Goal: Task Accomplishment & Management: Use online tool/utility

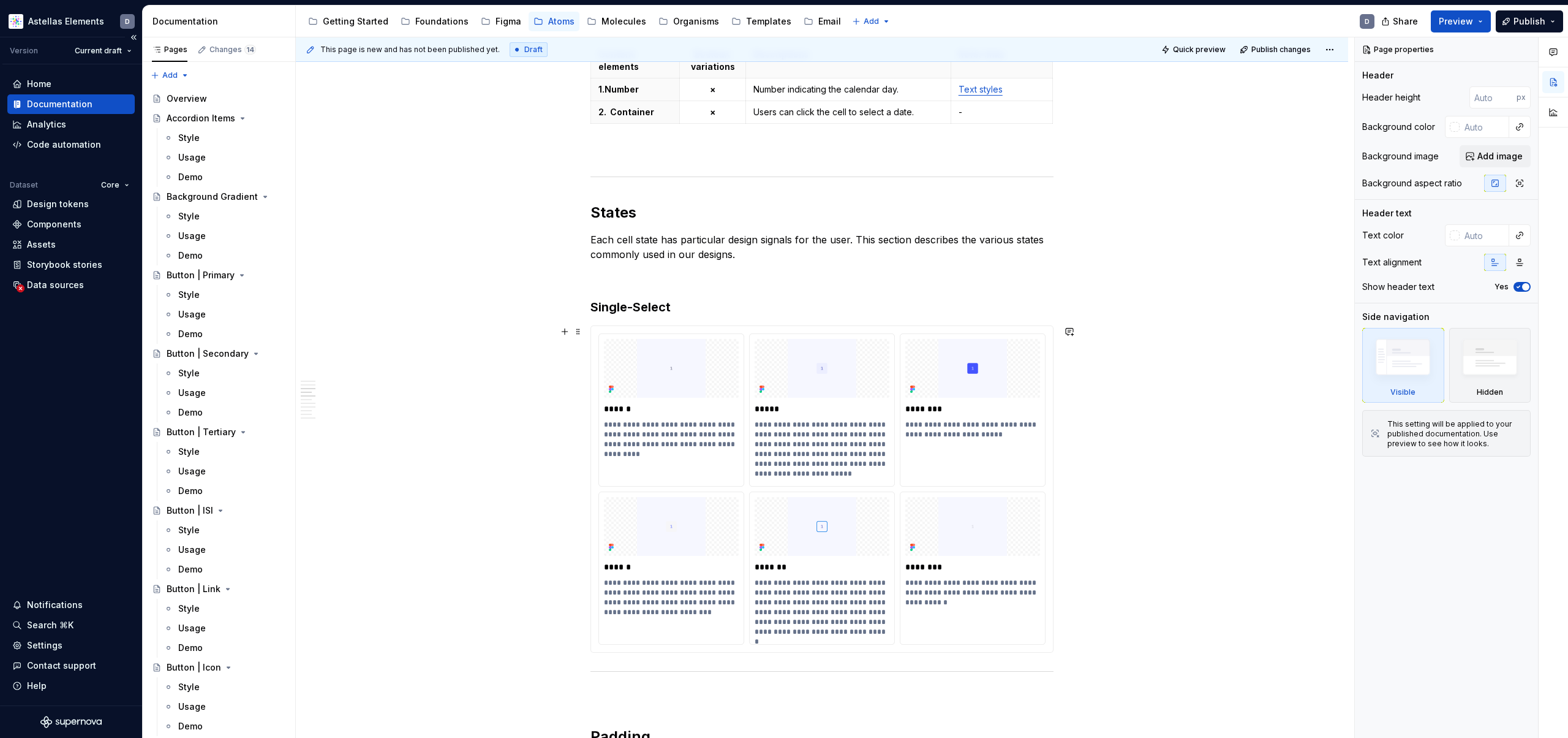
scroll to position [1162, 0]
type textarea "*"
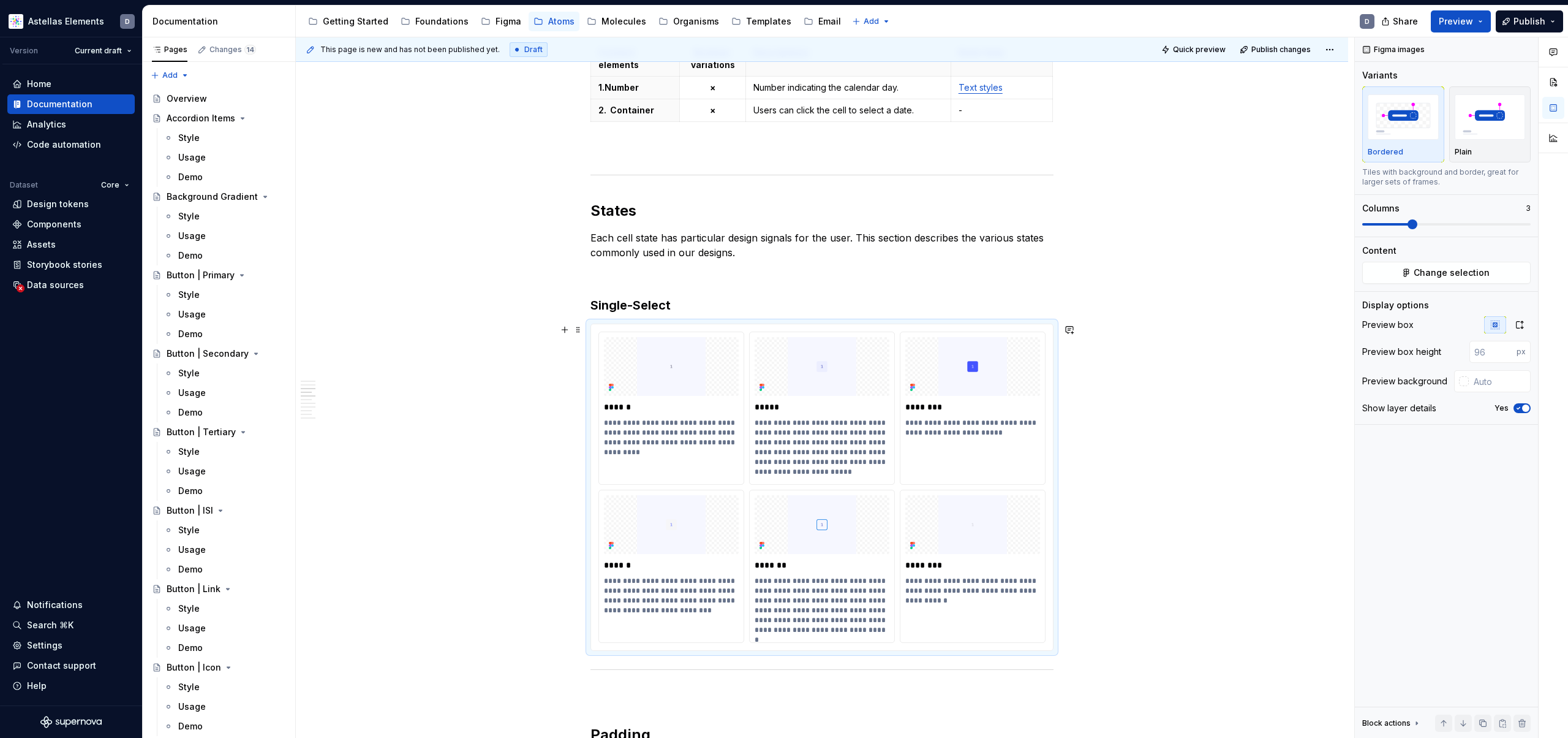
click at [613, 328] on div "**********" at bounding box center [822, 487] width 462 height 326
click at [1506, 349] on input "1" at bounding box center [1493, 351] width 47 height 22
click at [1506, 349] on input "2" at bounding box center [1493, 351] width 47 height 22
click at [1506, 349] on input "3" at bounding box center [1493, 351] width 47 height 22
click at [1506, 349] on input "4" at bounding box center [1493, 351] width 47 height 22
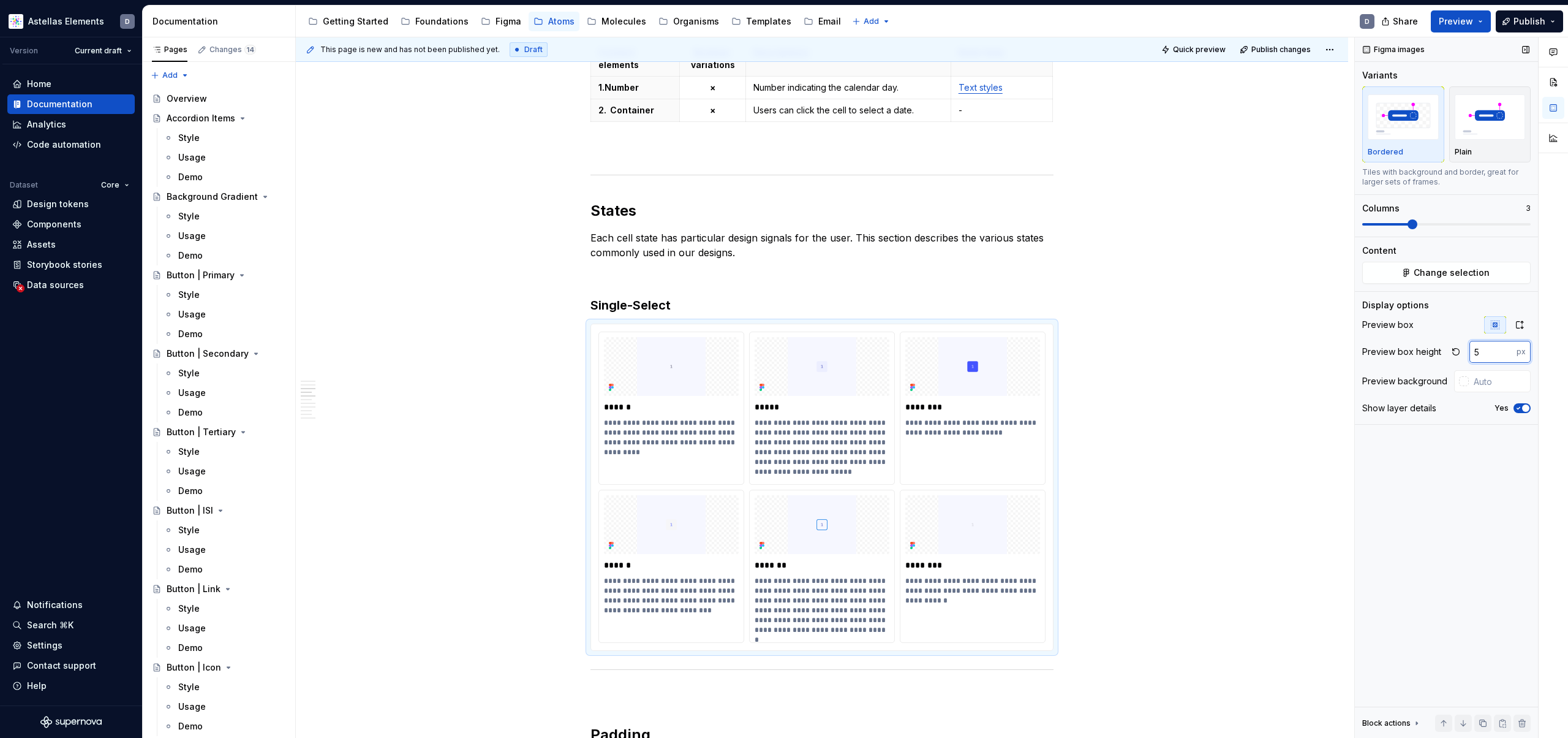
click at [1506, 349] on input "5" at bounding box center [1493, 351] width 47 height 22
type input "6"
click at [1506, 349] on input "6" at bounding box center [1493, 351] width 47 height 22
click at [1455, 353] on button "button" at bounding box center [1455, 351] width 17 height 17
click at [1486, 351] on input "number" at bounding box center [1493, 351] width 47 height 22
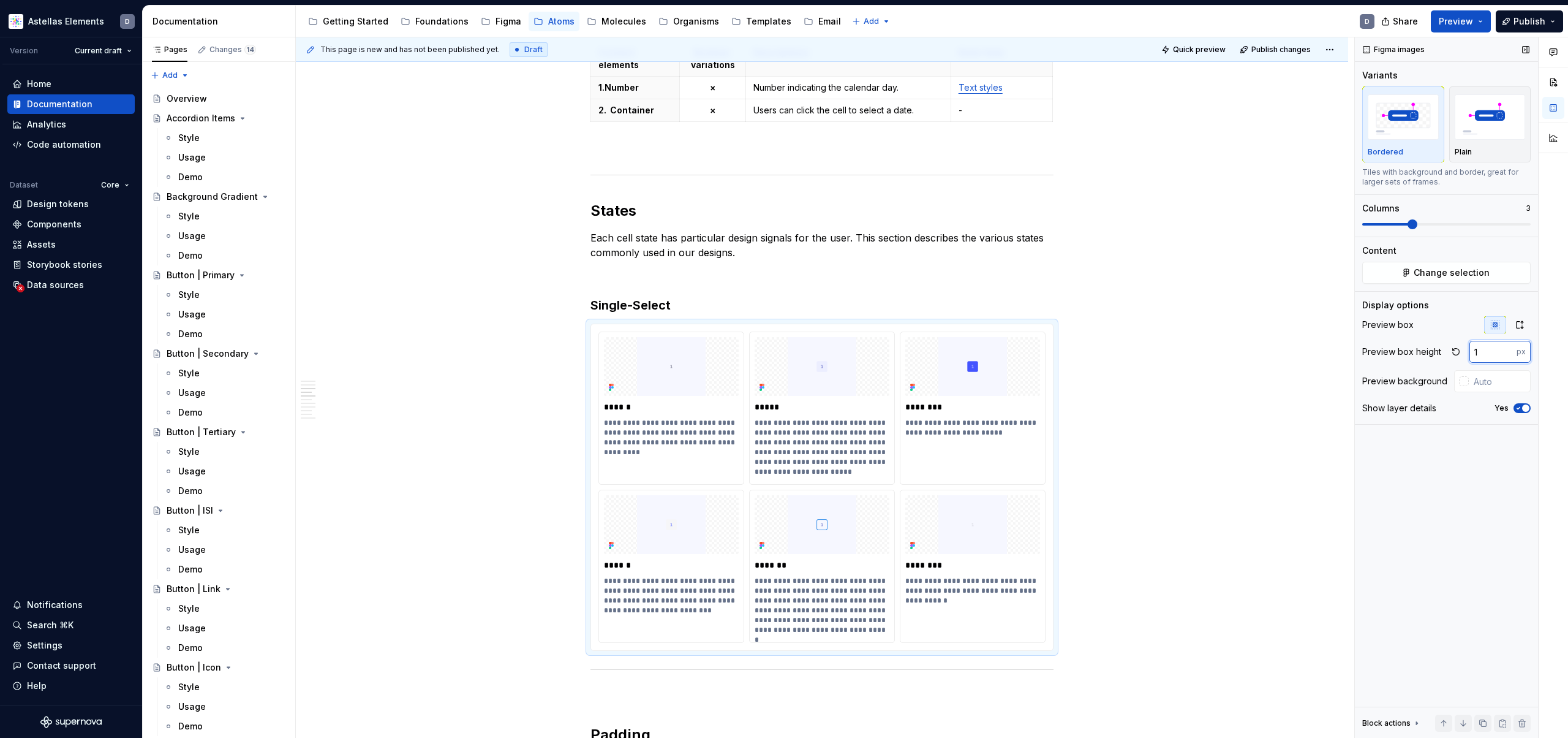
type input "0"
click at [1519, 328] on icon "button" at bounding box center [1519, 324] width 6 height 7
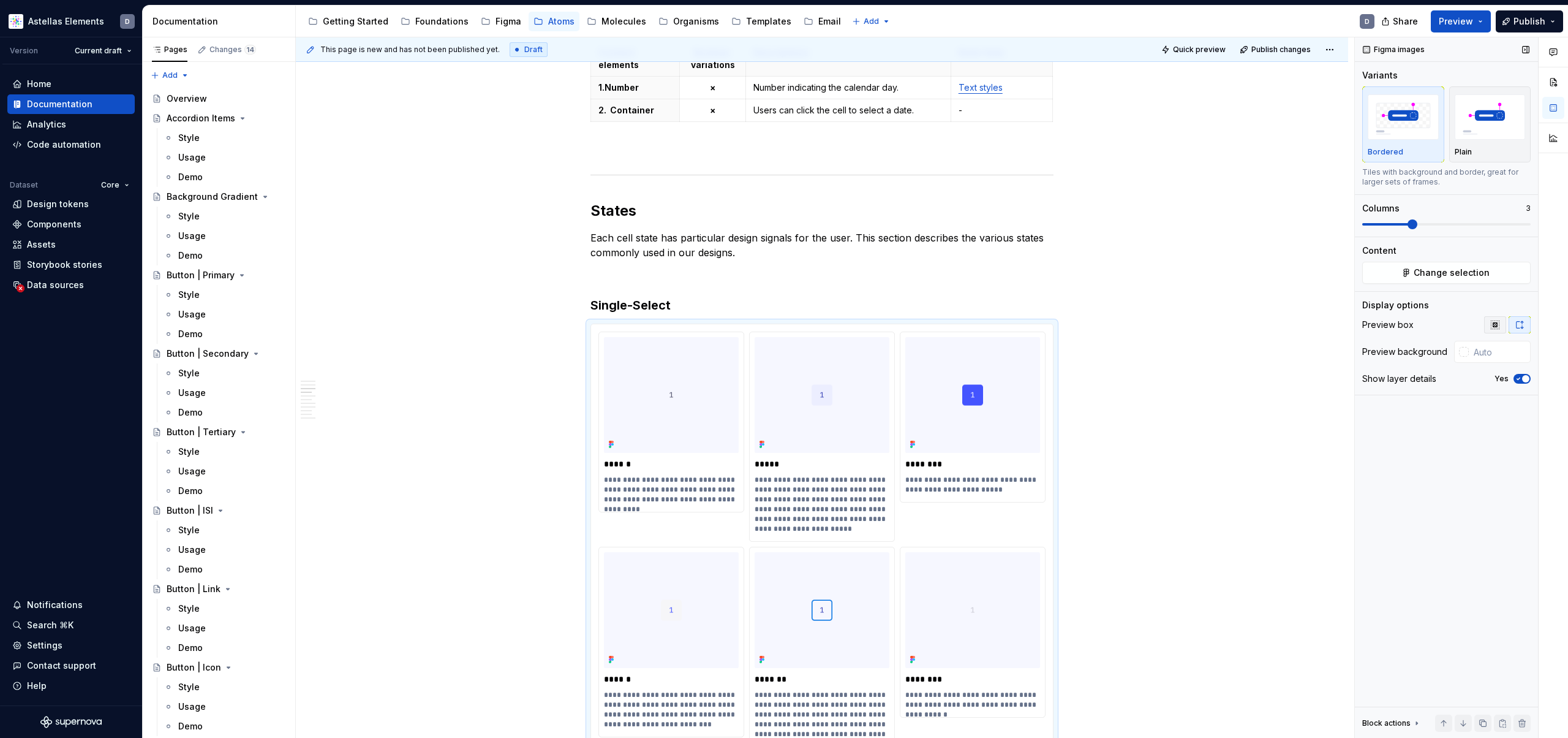
click at [1499, 326] on icon "button" at bounding box center [1495, 325] width 10 height 10
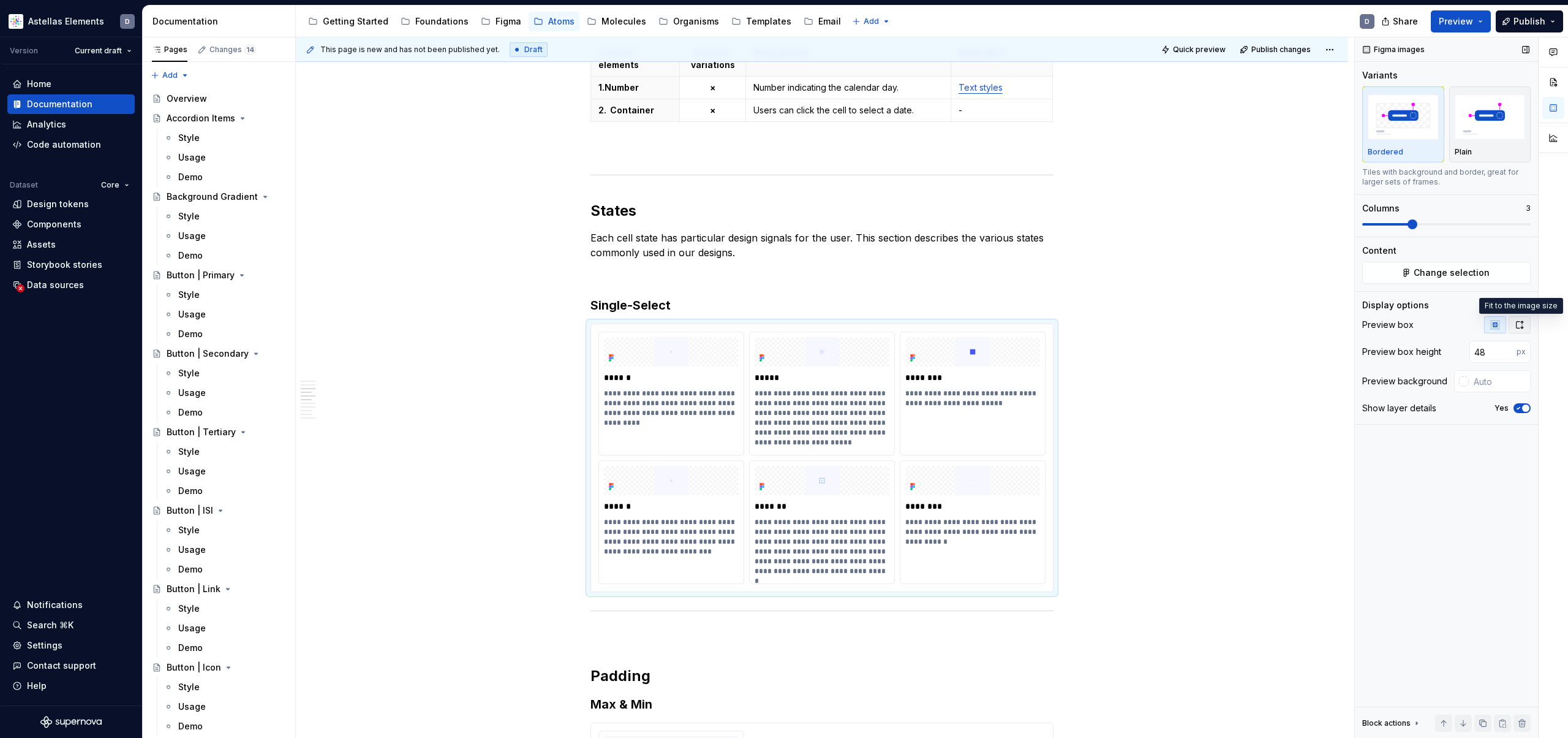
click at [1523, 324] on icon "button" at bounding box center [1519, 325] width 10 height 10
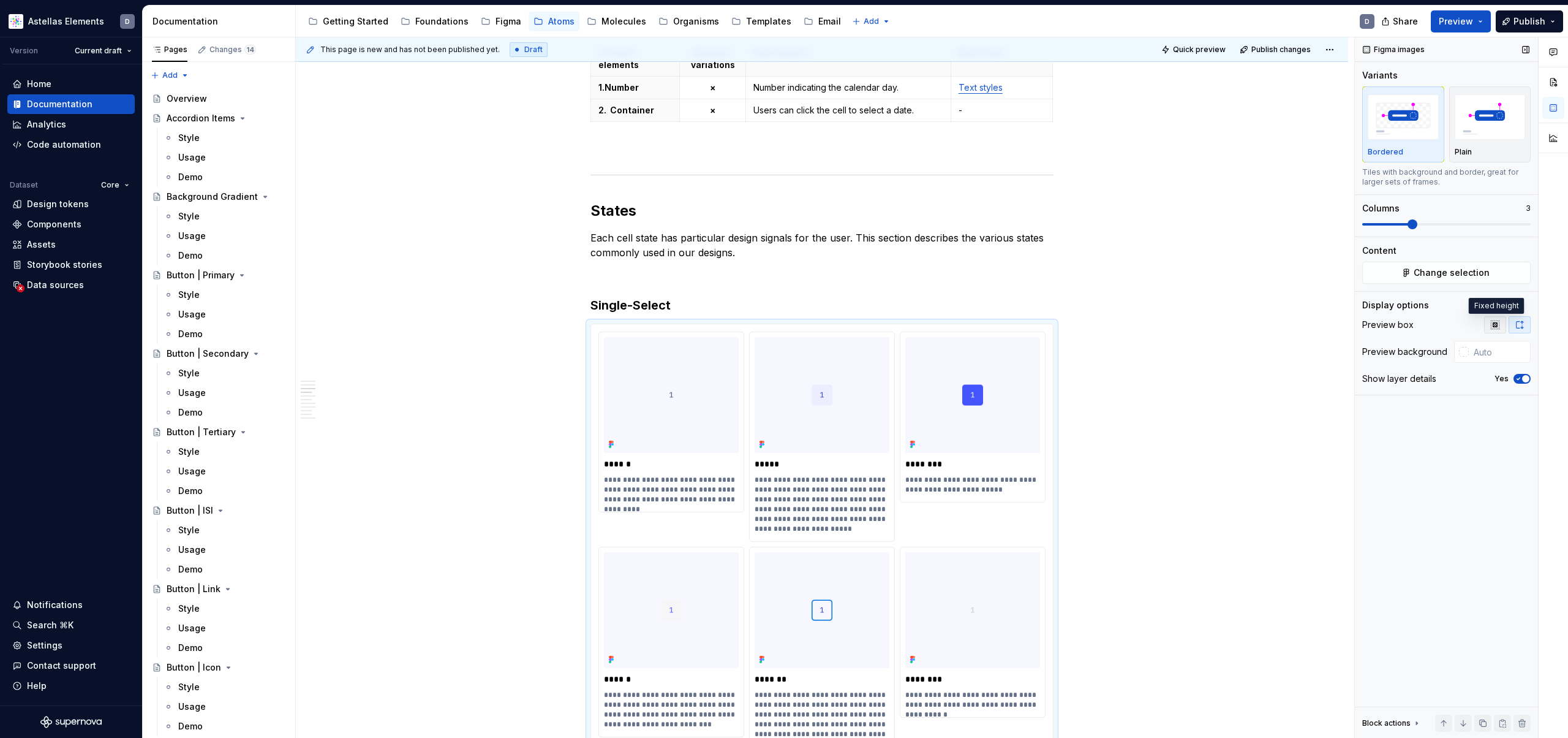
click at [1502, 326] on button "button" at bounding box center [1494, 324] width 22 height 17
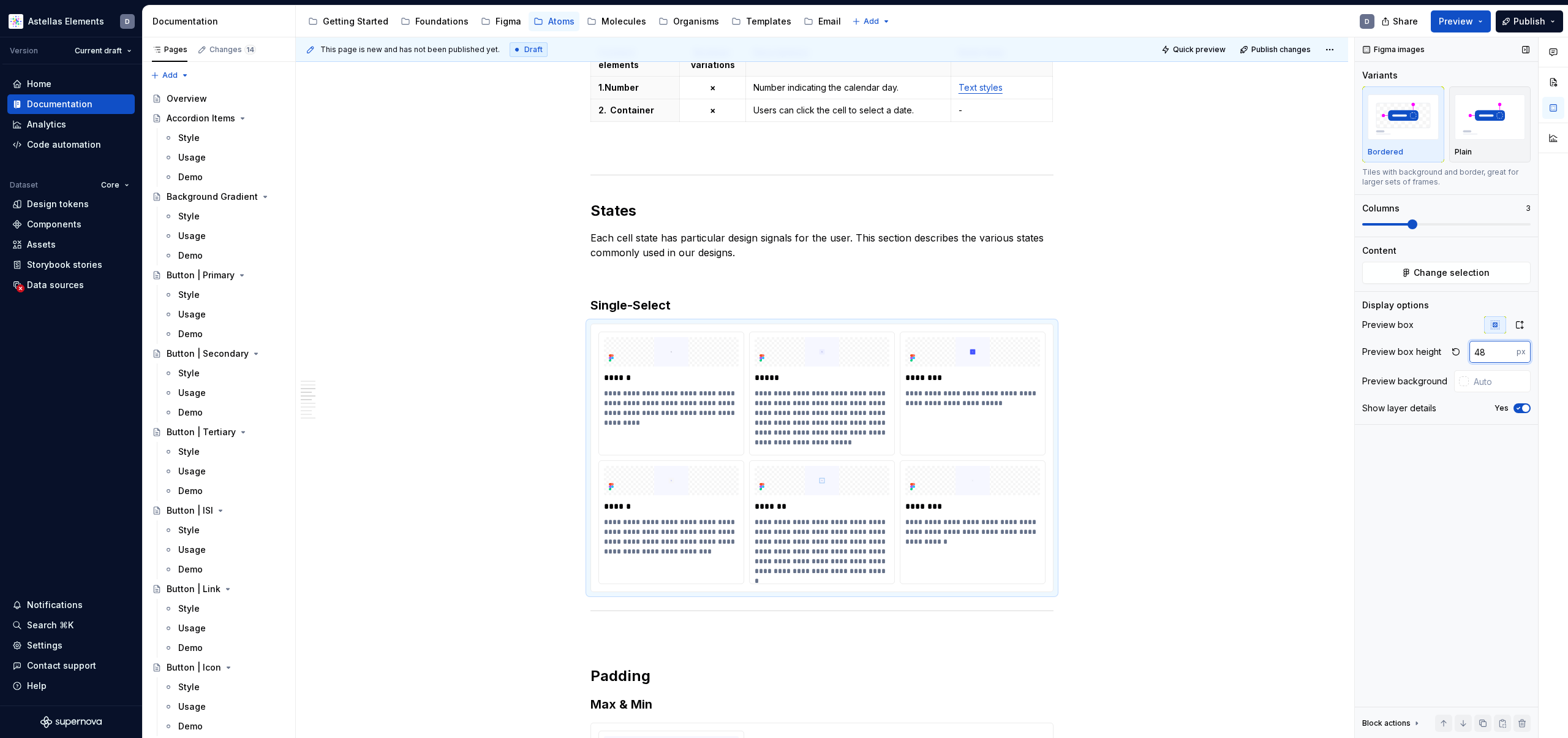
click at [1497, 351] on input "48" at bounding box center [1493, 351] width 47 height 22
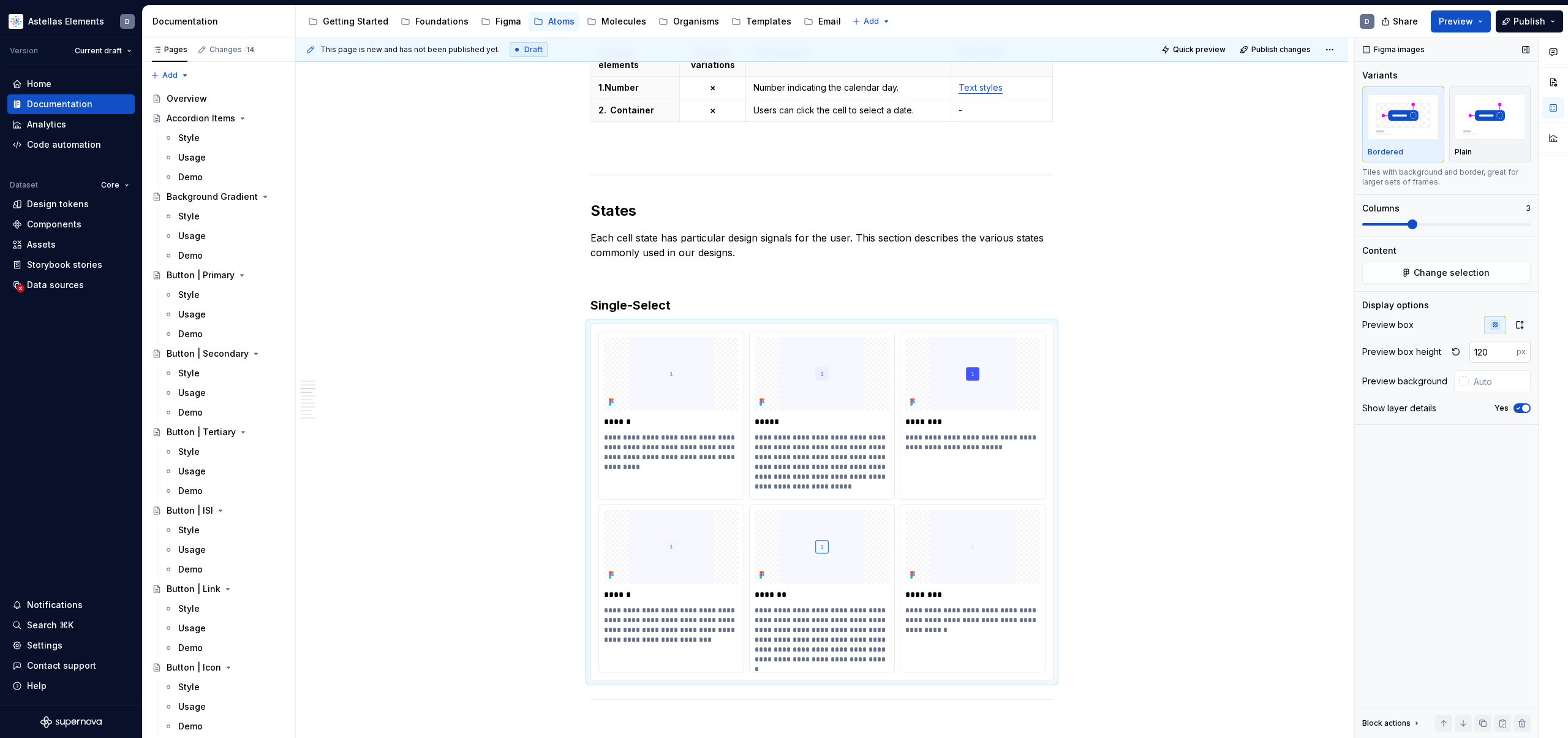
click at [1496, 355] on input "120" at bounding box center [1493, 351] width 47 height 22
type input "138"
click at [1523, 329] on icon "button" at bounding box center [1519, 325] width 10 height 10
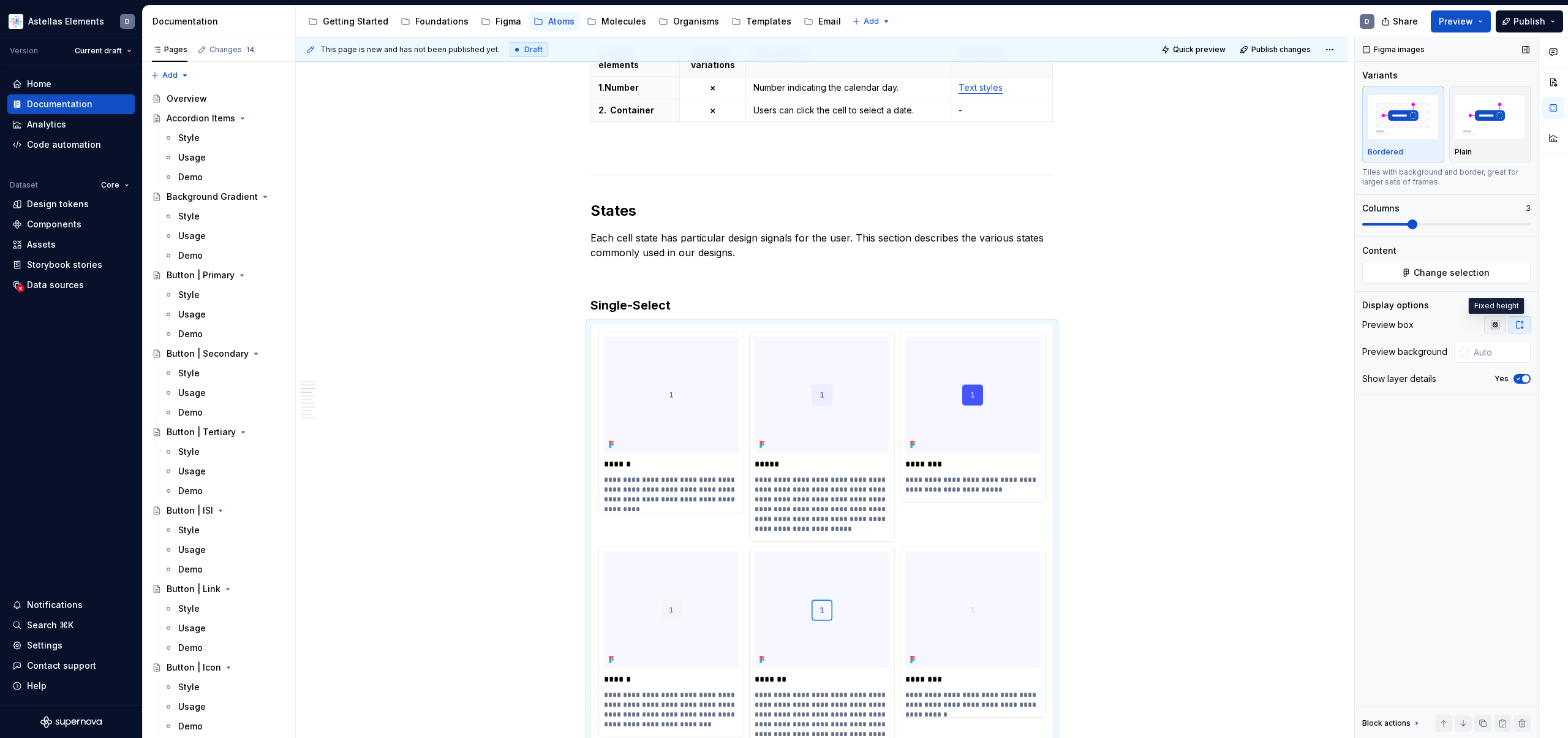
click at [1500, 326] on button "button" at bounding box center [1494, 324] width 22 height 17
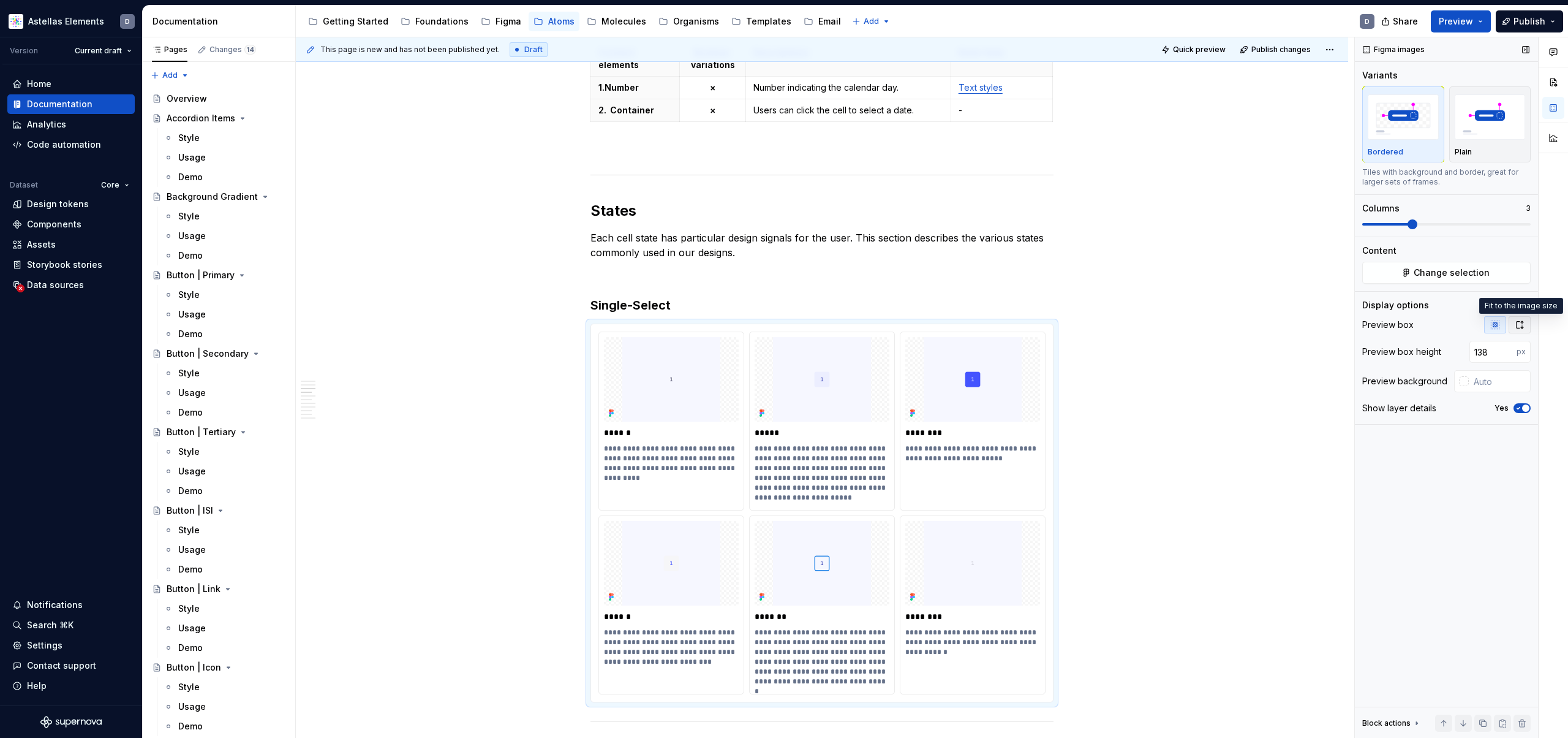
click at [1519, 328] on icon "button" at bounding box center [1519, 325] width 10 height 10
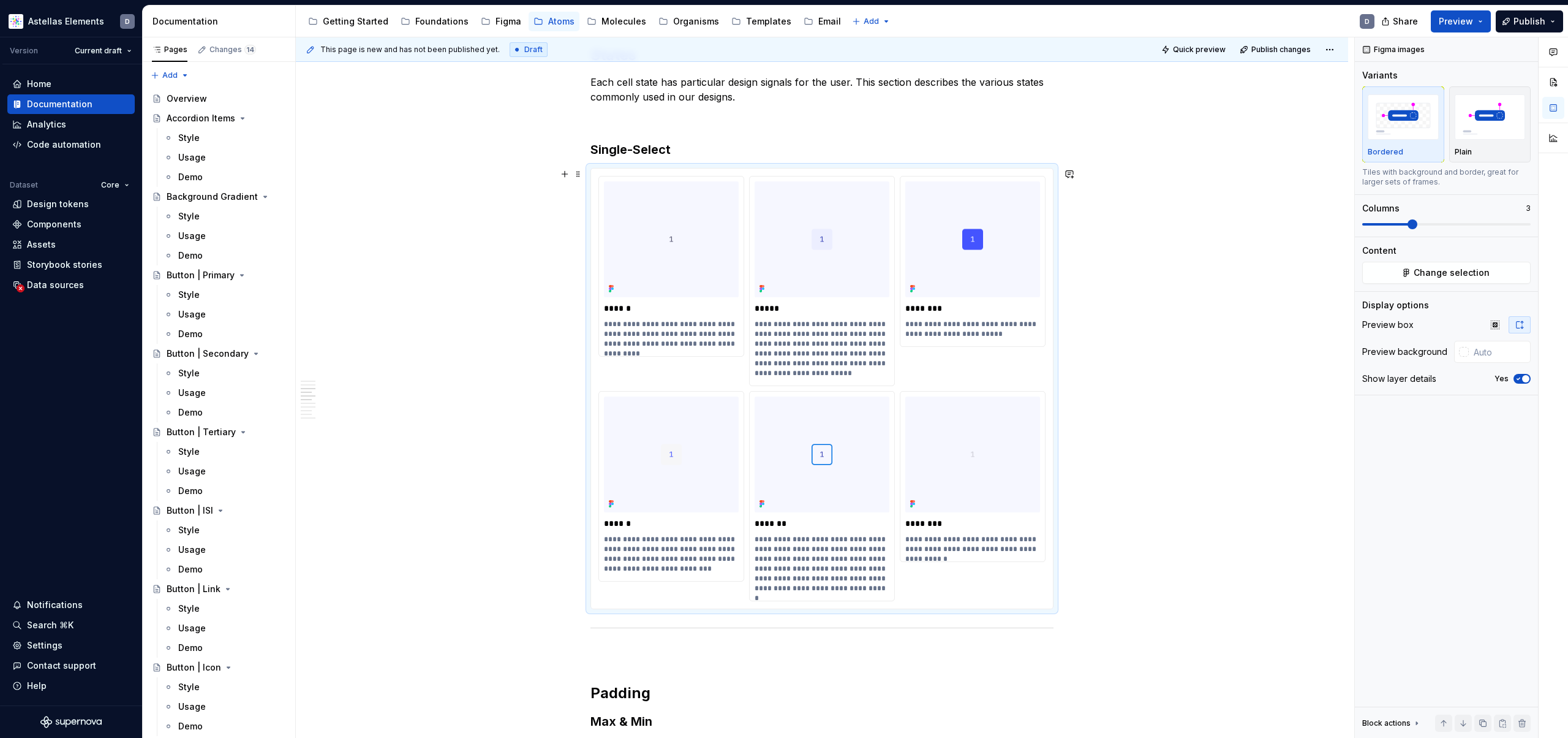
scroll to position [1380, 0]
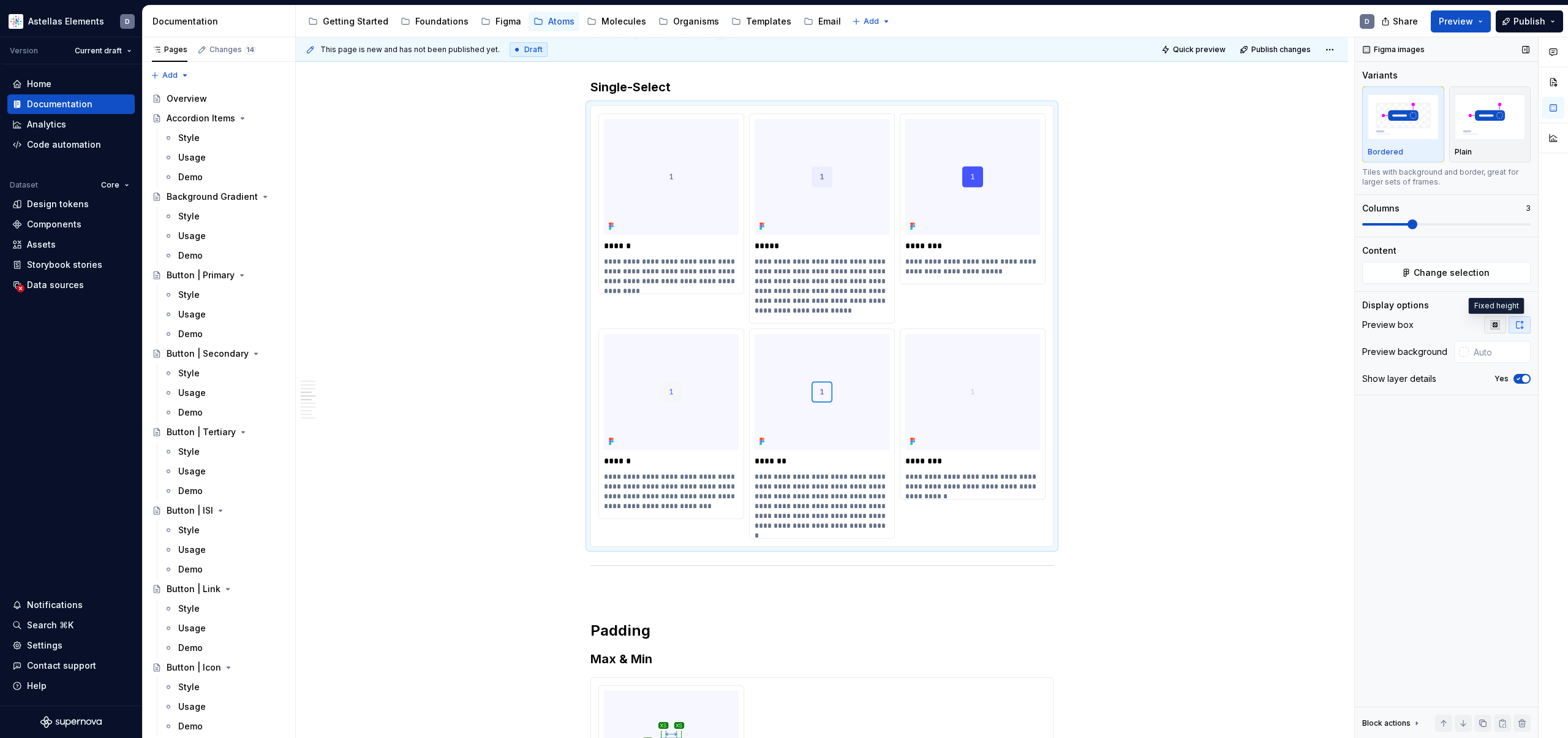
click at [1499, 322] on icon "button" at bounding box center [1495, 325] width 10 height 10
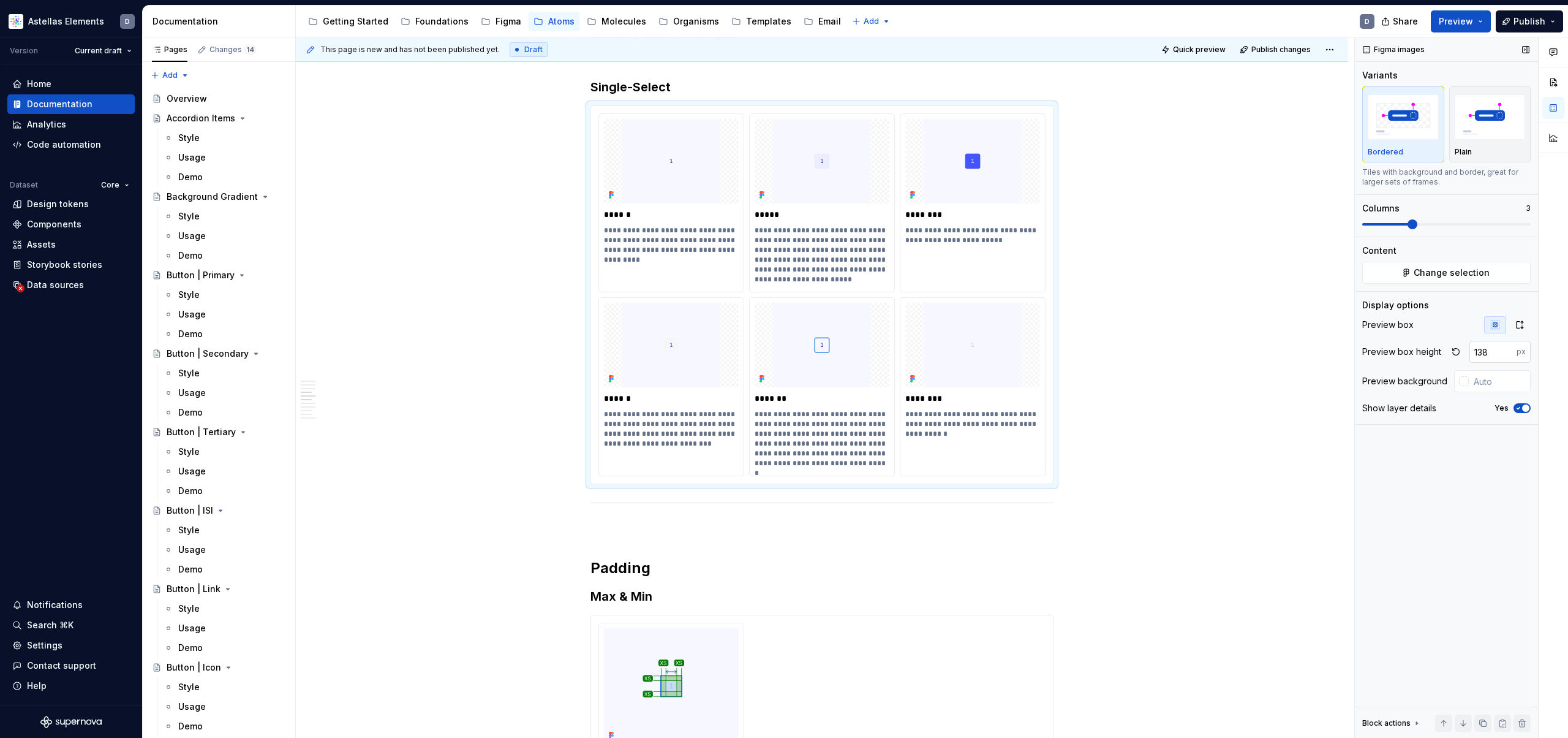
click at [1490, 356] on input "138" at bounding box center [1493, 351] width 47 height 22
type input "140"
click at [1114, 343] on div "**********" at bounding box center [824, 387] width 1059 height 701
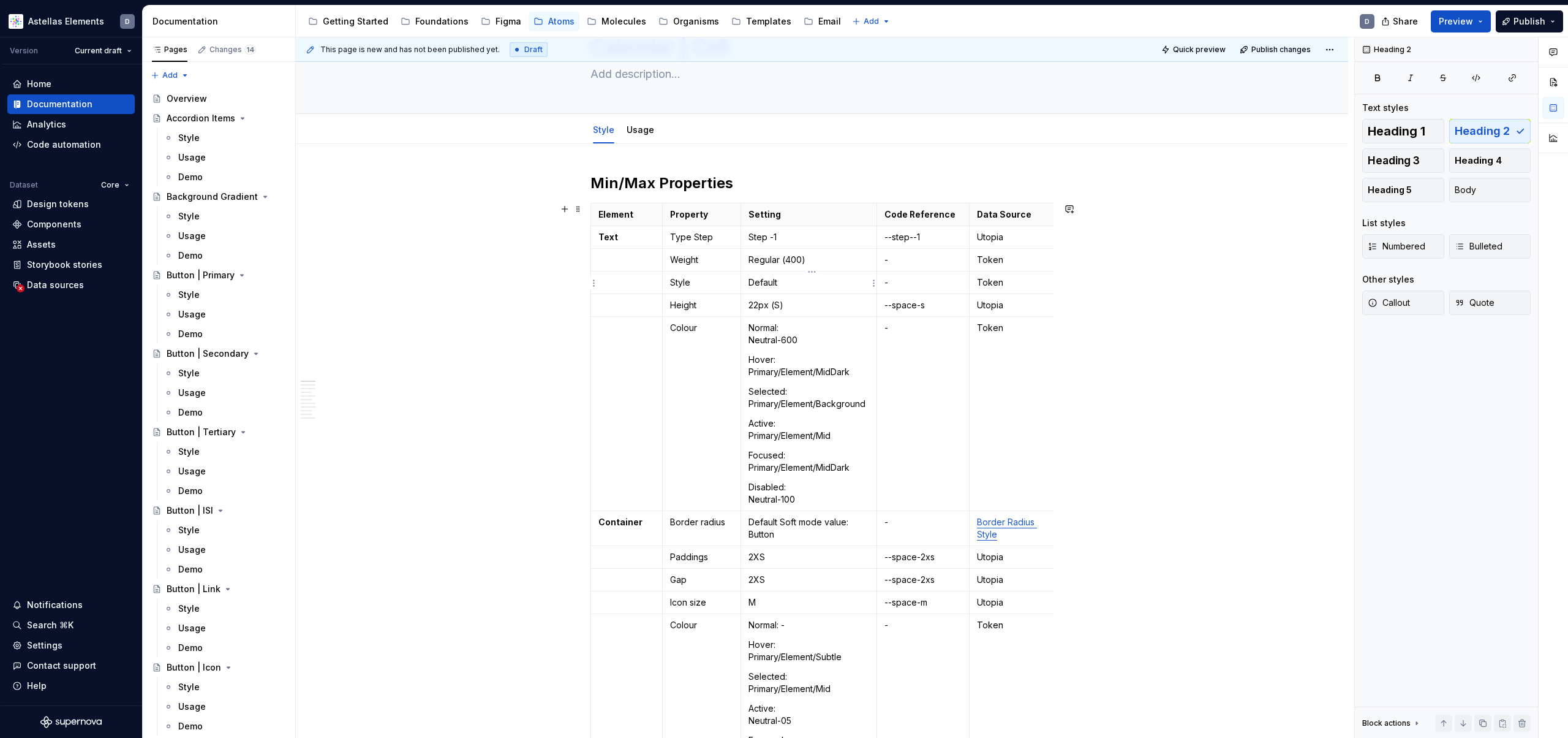
scroll to position [0, 0]
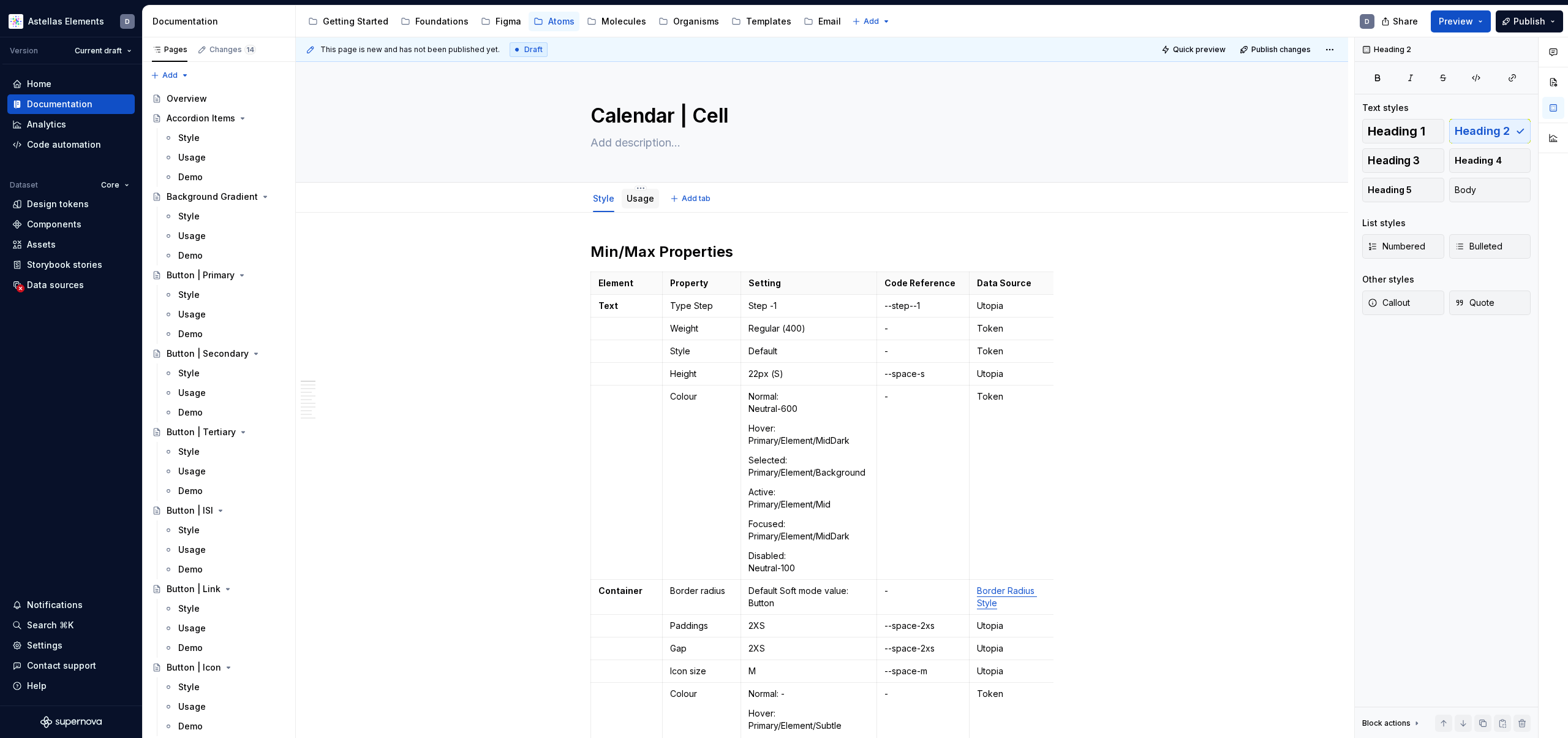
click at [646, 202] on link "Usage" at bounding box center [641, 198] width 28 height 11
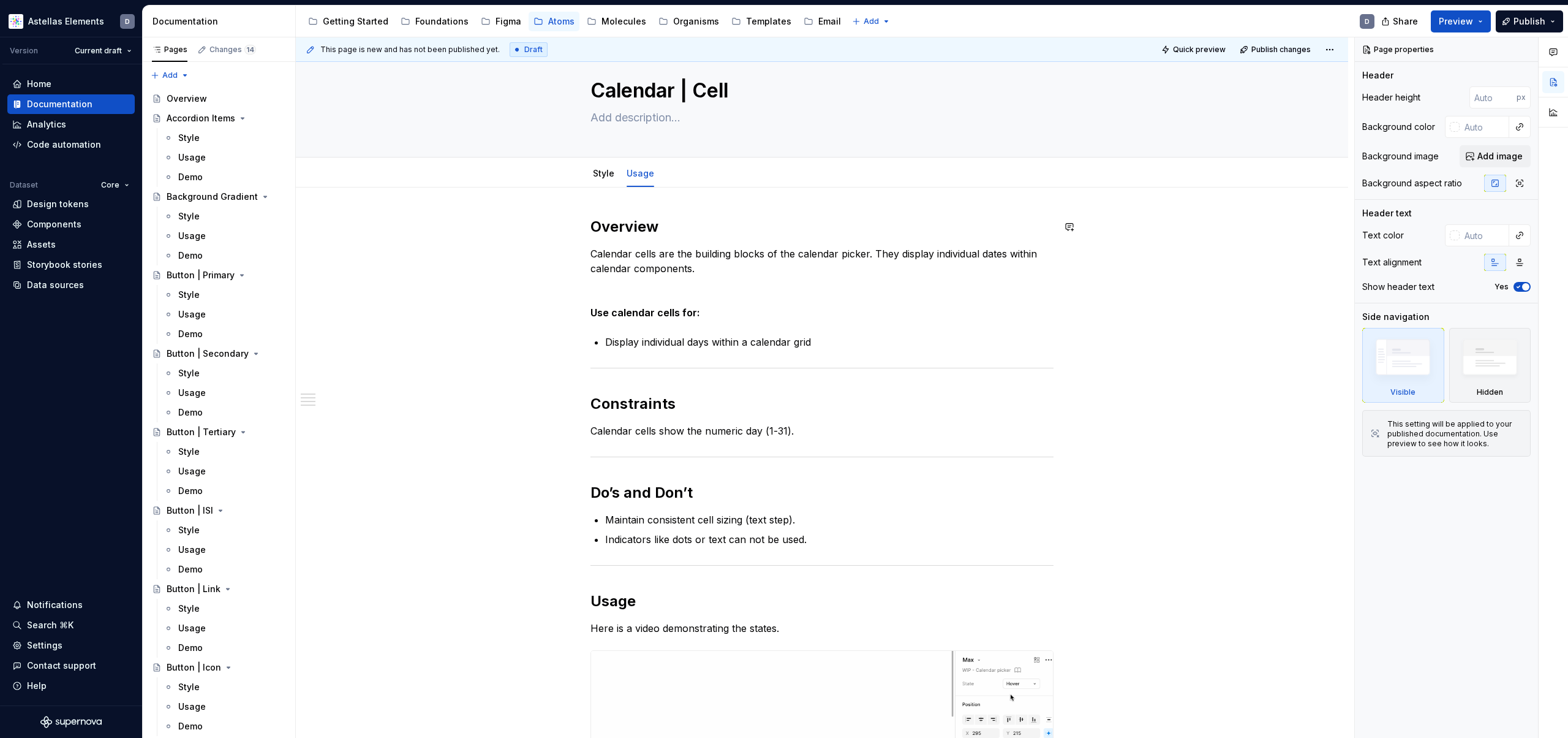
scroll to position [19, 0]
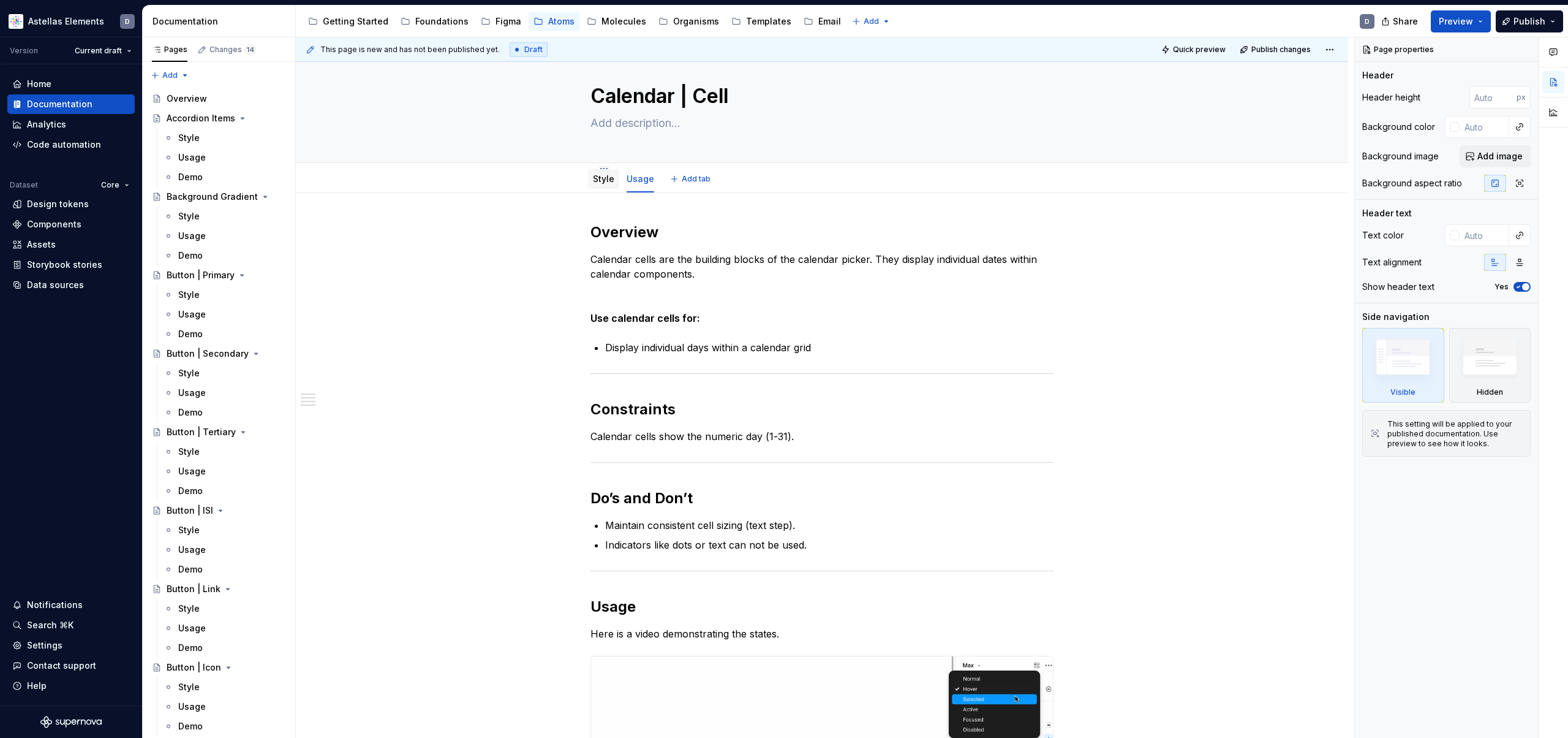
click at [602, 183] on link "Style" at bounding box center [603, 178] width 21 height 11
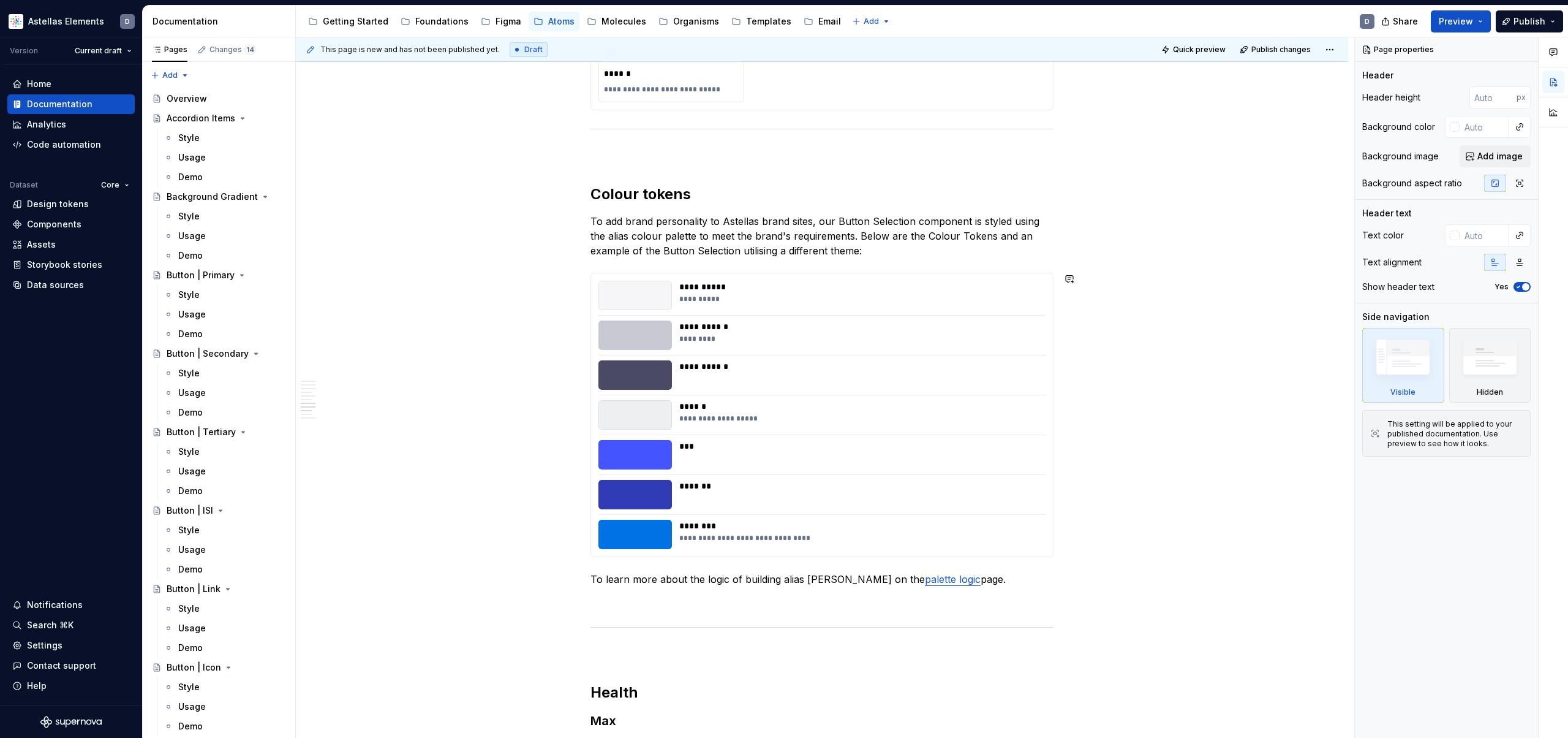
scroll to position [2445, 0]
type textarea "*"
